Goal: Book appointment/travel/reservation

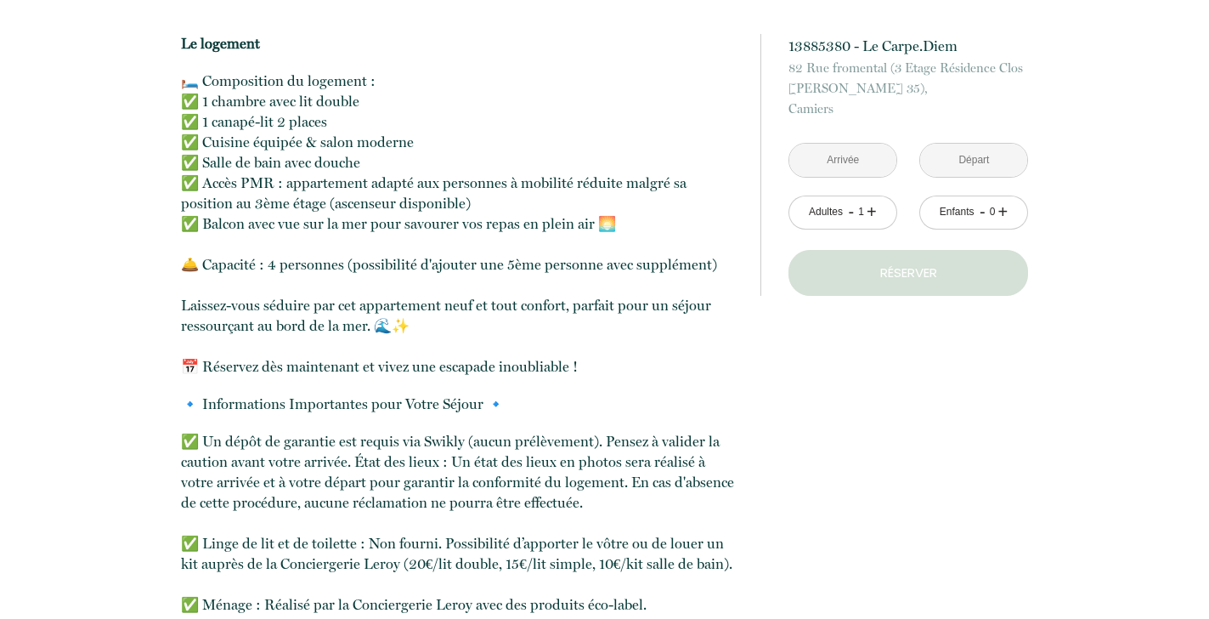
scroll to position [1703, 0]
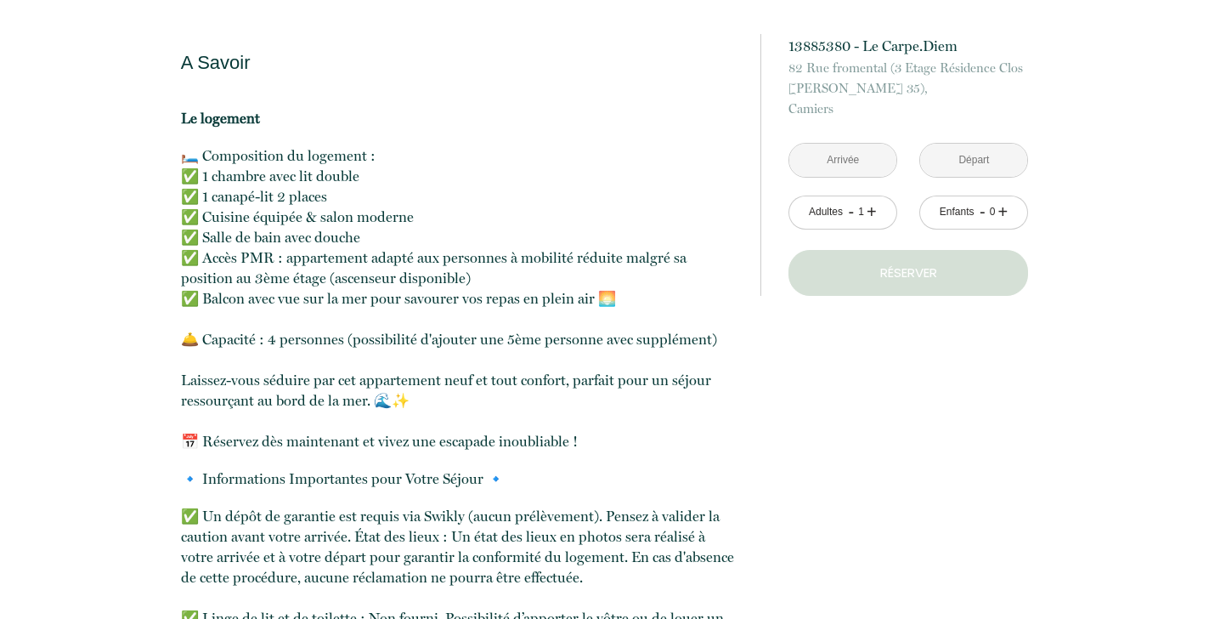
click at [857, 160] on input "text" at bounding box center [842, 160] width 107 height 33
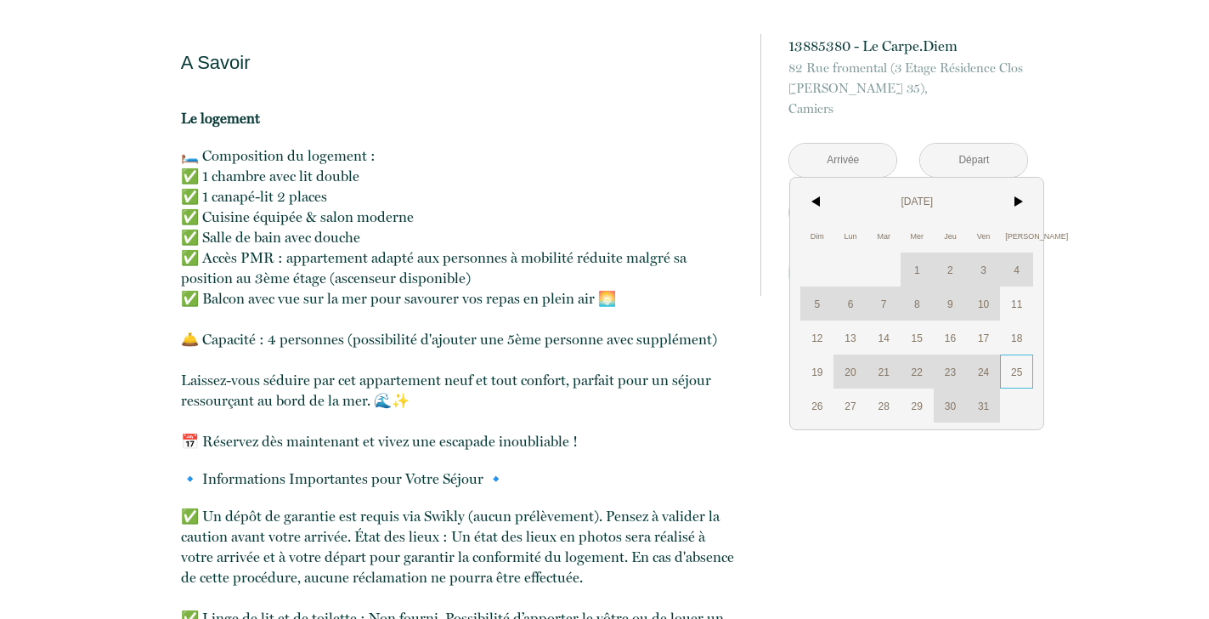
click at [1016, 370] on span "25" at bounding box center [1016, 371] width 33 height 34
click at [874, 213] on link "+" at bounding box center [872, 212] width 10 height 26
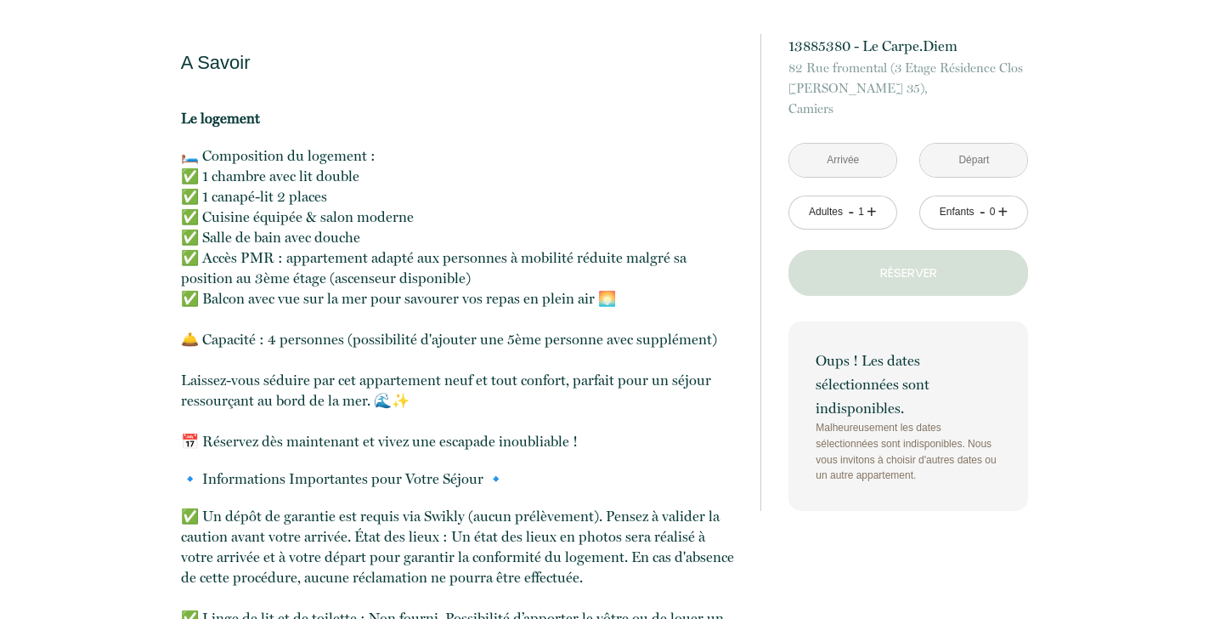
type input "[DATE]"
click at [871, 207] on link "+" at bounding box center [872, 212] width 10 height 26
click at [861, 156] on input "[DATE]" at bounding box center [842, 160] width 107 height 33
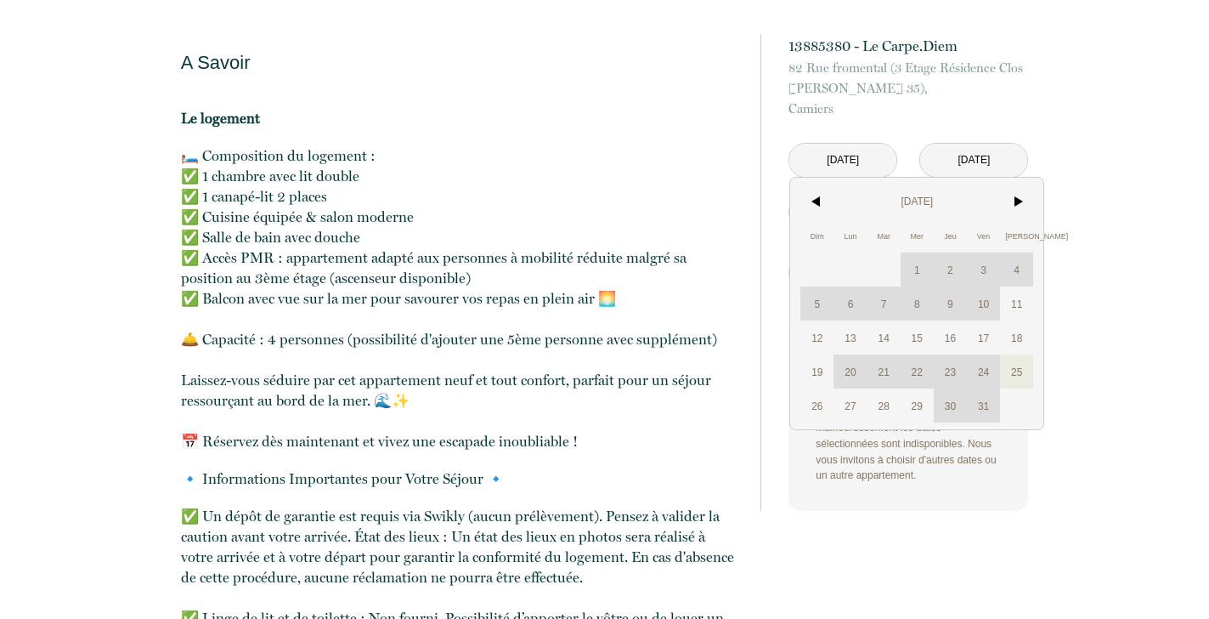
click at [848, 370] on div "Dim Lun Mar Mer Jeu Ven Sam 1 2 3 4 5 6 7 8 9 10 11 12 13 14 15 16 17 18 19 20 …" at bounding box center [917, 303] width 233 height 238
click at [1018, 198] on span ">" at bounding box center [1016, 201] width 33 height 34
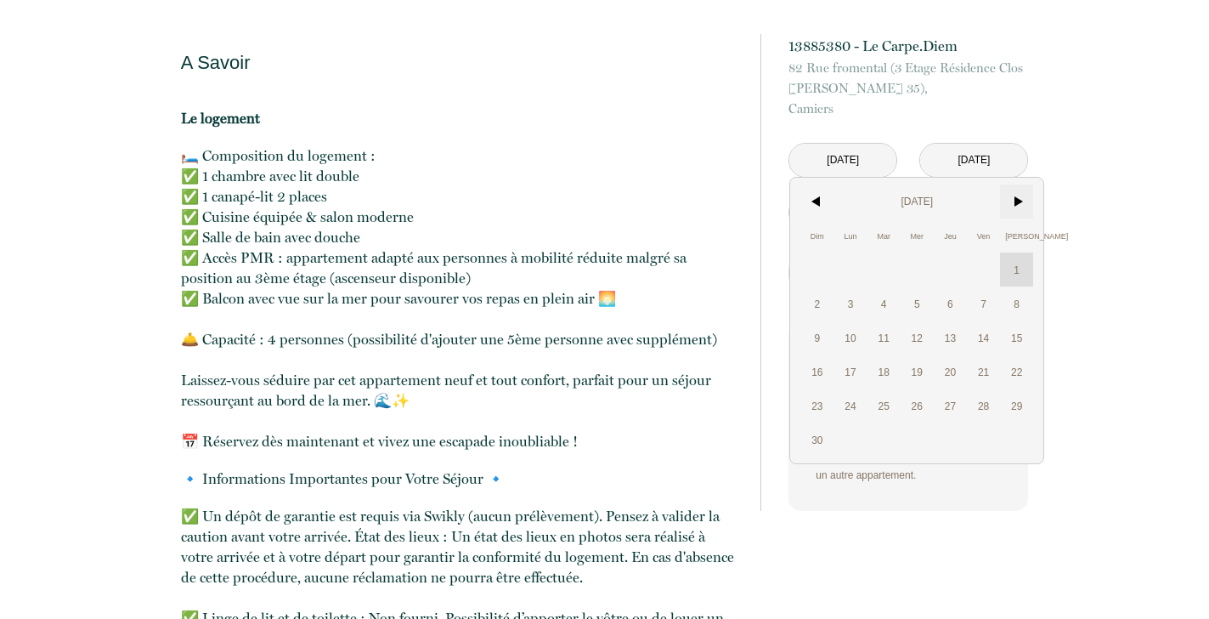
click at [1020, 195] on span ">" at bounding box center [1016, 201] width 33 height 34
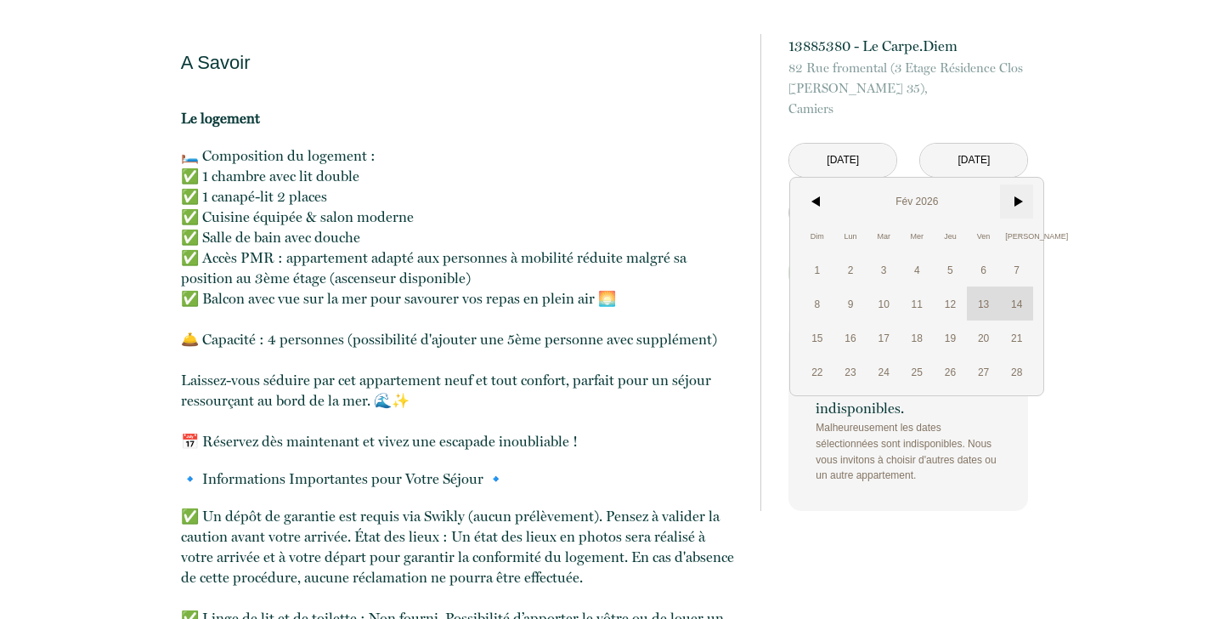
click at [1020, 195] on span ">" at bounding box center [1016, 201] width 33 height 34
